Goal: Find contact information: Obtain details needed to contact an individual or organization

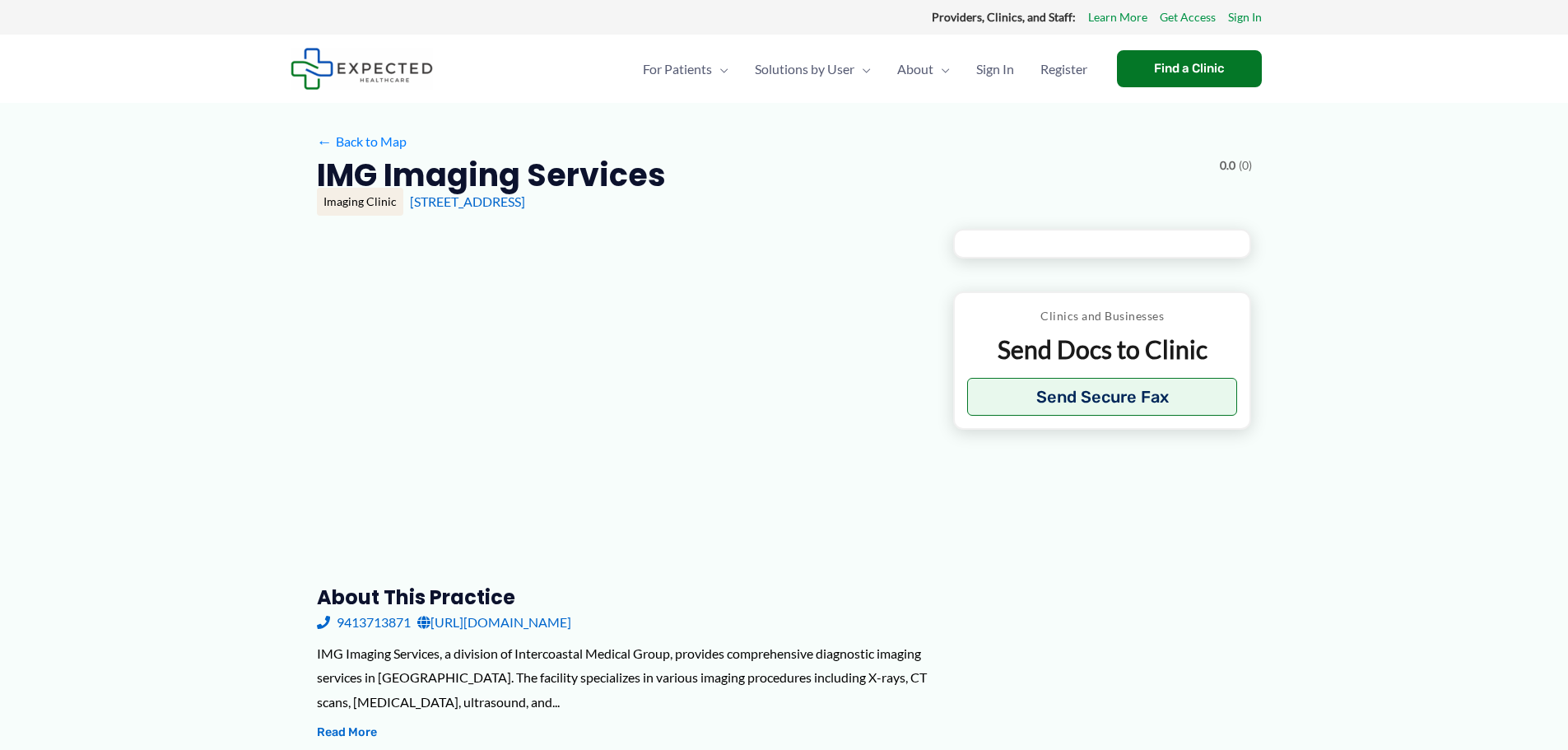
type input "**********"
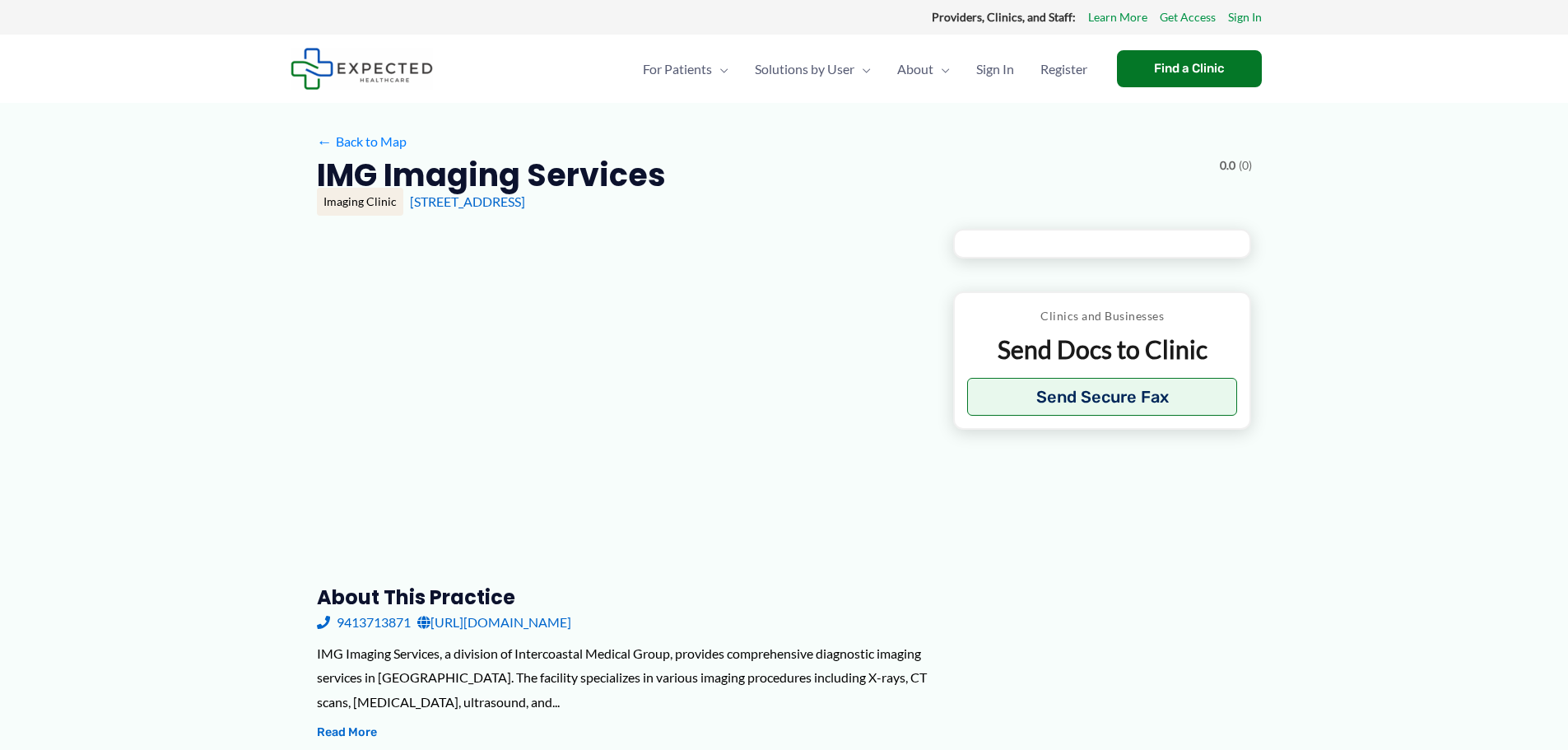
type input "**********"
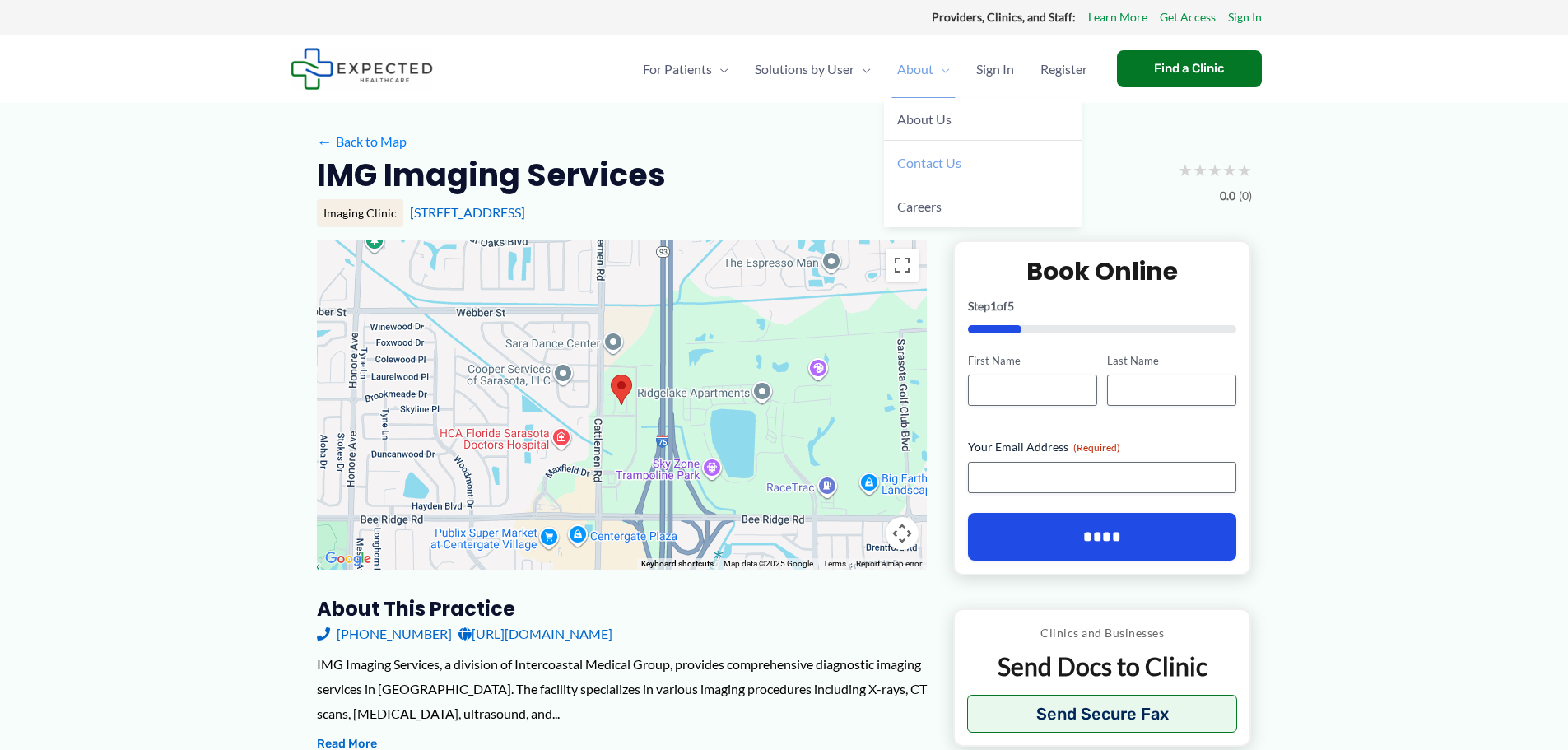
click at [891, 155] on link "Contact Us" at bounding box center [983, 162] width 198 height 44
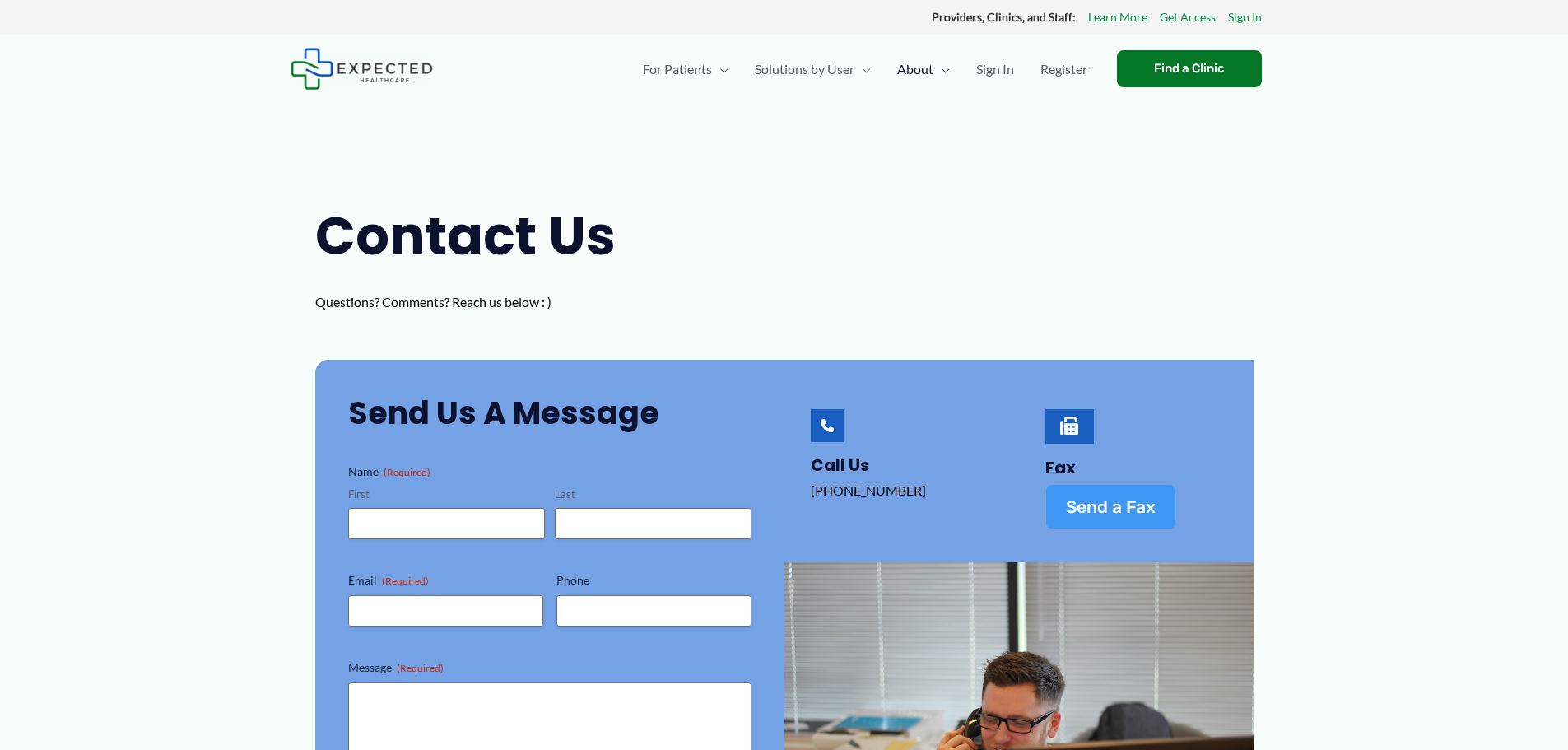
click at [1120, 517] on link "Send a Fax" at bounding box center [1111, 507] width 131 height 46
